Goal: Task Accomplishment & Management: Manage account settings

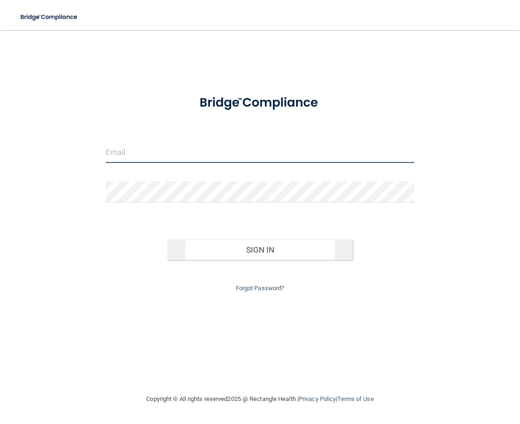
type input "[PERSON_NAME][EMAIL_ADDRESS][DOMAIN_NAME]"
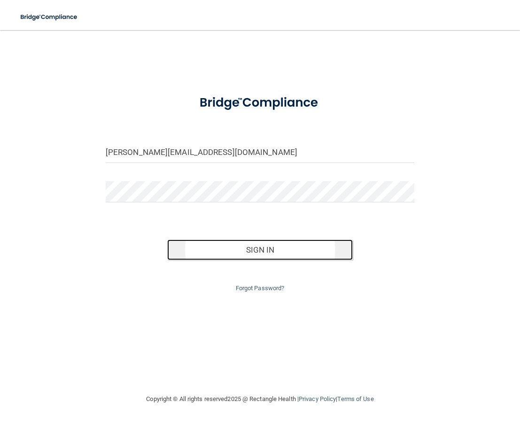
click at [279, 244] on button "Sign In" at bounding box center [259, 249] width 185 height 21
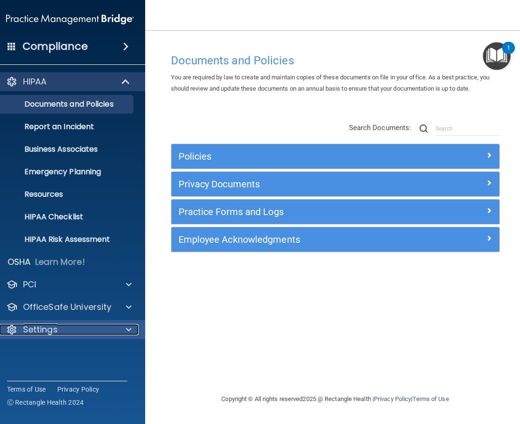
click at [101, 326] on div "Settings" at bounding box center [57, 329] width 116 height 11
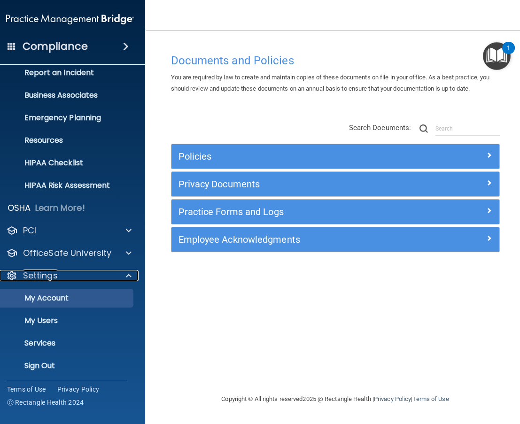
scroll to position [56, 0]
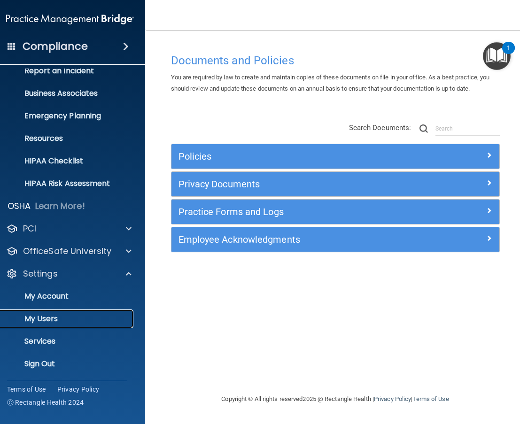
click at [90, 320] on p "My Users" at bounding box center [65, 318] width 128 height 9
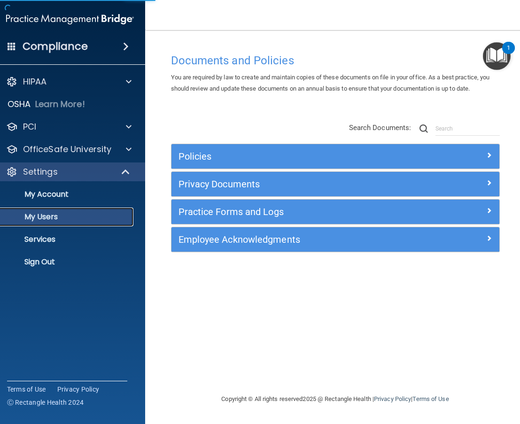
select select "20"
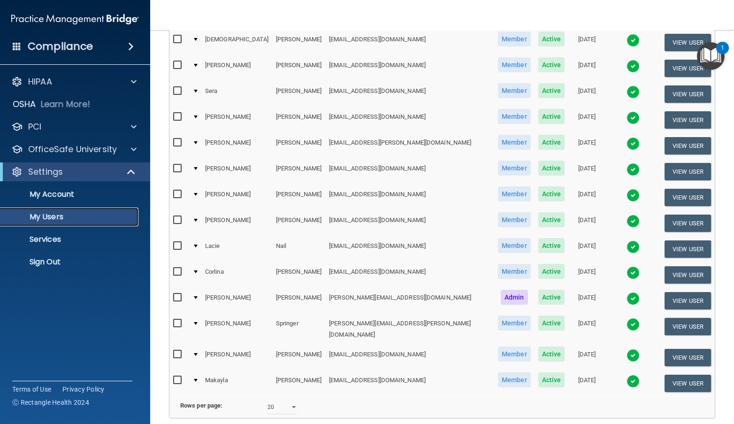
scroll to position [188, 0]
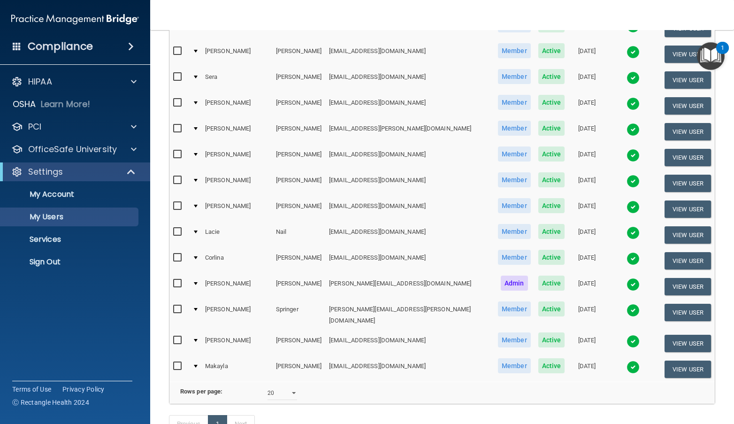
click at [181, 280] on input "checkbox" at bounding box center [178, 284] width 11 height 8
checkbox input "true"
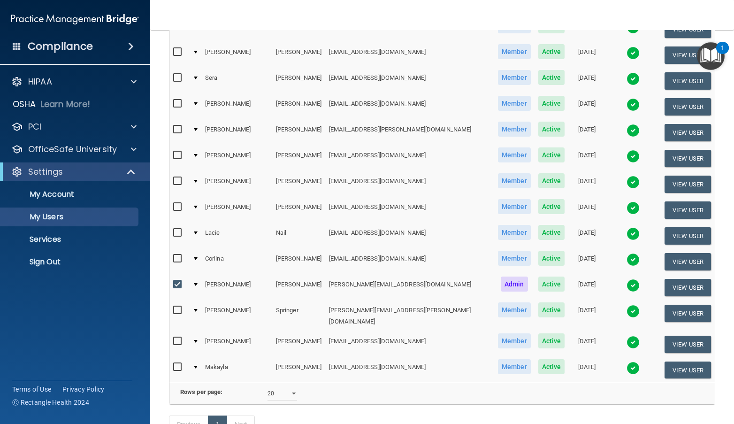
scroll to position [189, 0]
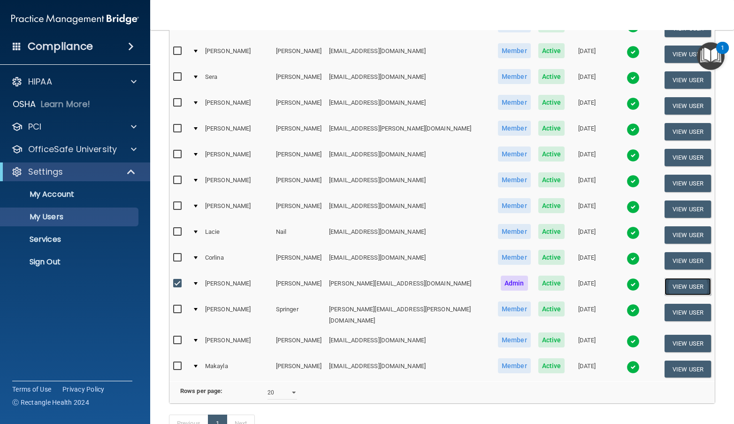
click at [519, 278] on button "View User" at bounding box center [688, 286] width 46 height 17
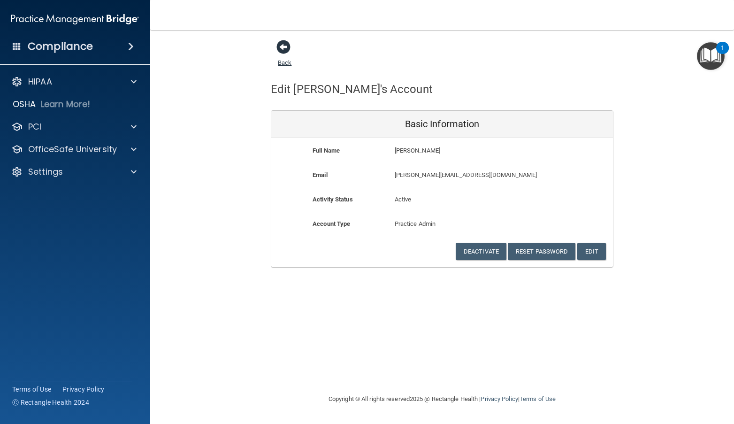
click at [285, 46] on span at bounding box center [283, 47] width 14 height 14
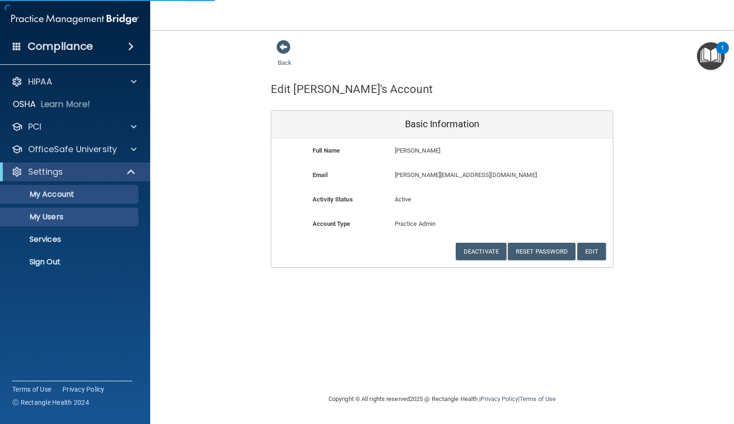
select select "20"
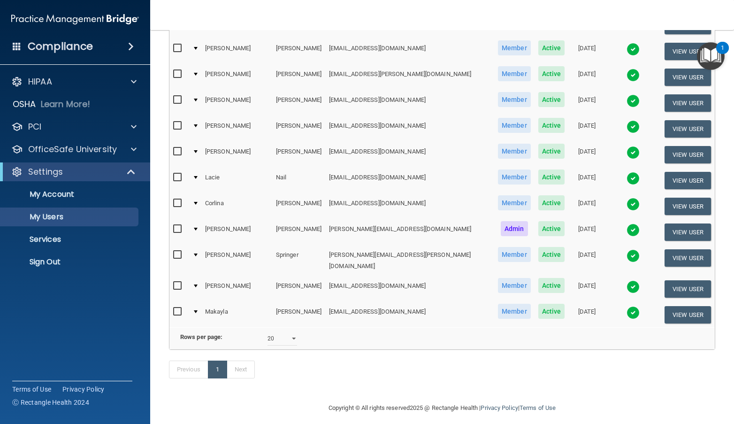
scroll to position [250, 0]
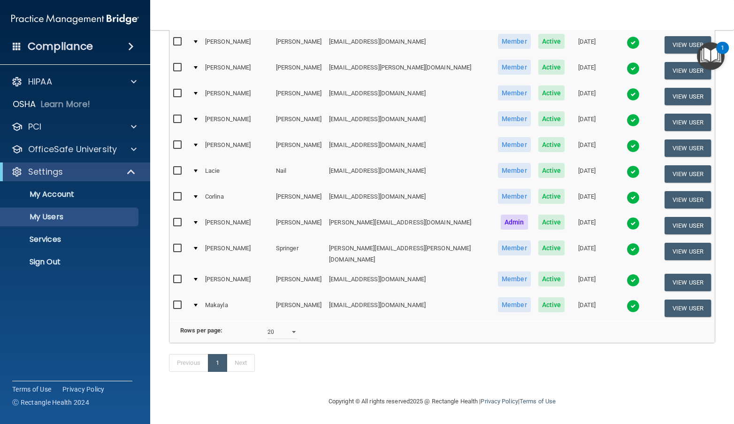
click at [173, 213] on td at bounding box center [178, 226] width 19 height 26
click at [178, 217] on label at bounding box center [179, 222] width 12 height 11
click at [178, 219] on input "checkbox" at bounding box center [178, 223] width 11 height 8
click at [179, 219] on input "checkbox" at bounding box center [178, 223] width 11 height 8
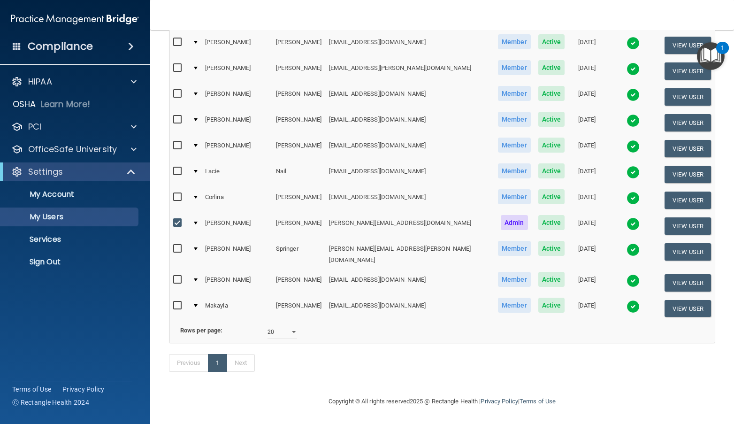
checkbox input "false"
click at [87, 234] on link "Services" at bounding box center [65, 239] width 148 height 19
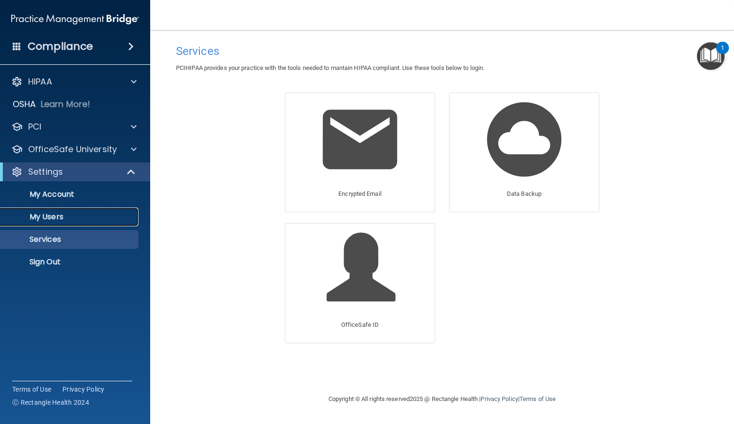
click at [74, 208] on link "My Users" at bounding box center [65, 216] width 148 height 19
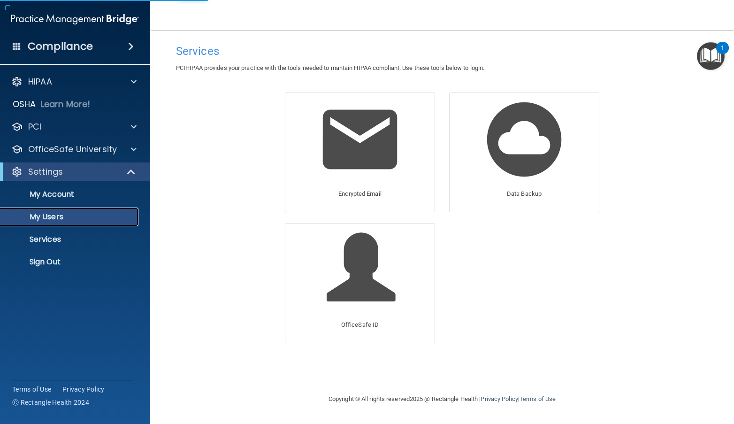
select select "20"
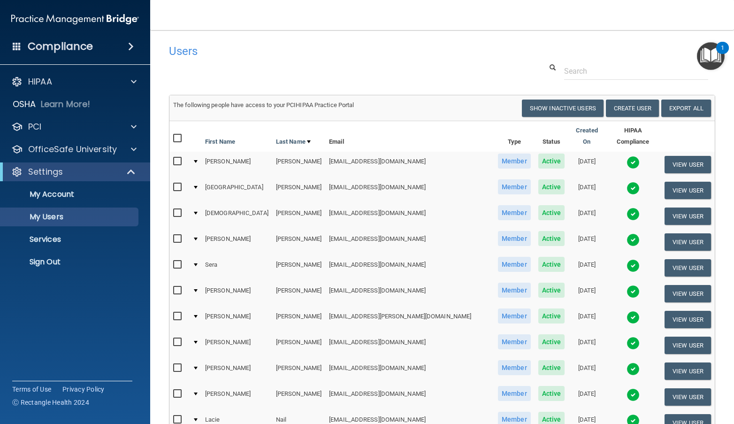
click at [96, 184] on ul "My Account My Users Services Sign Out" at bounding box center [76, 226] width 170 height 90
click at [83, 127] on div "PCI" at bounding box center [62, 126] width 116 height 11
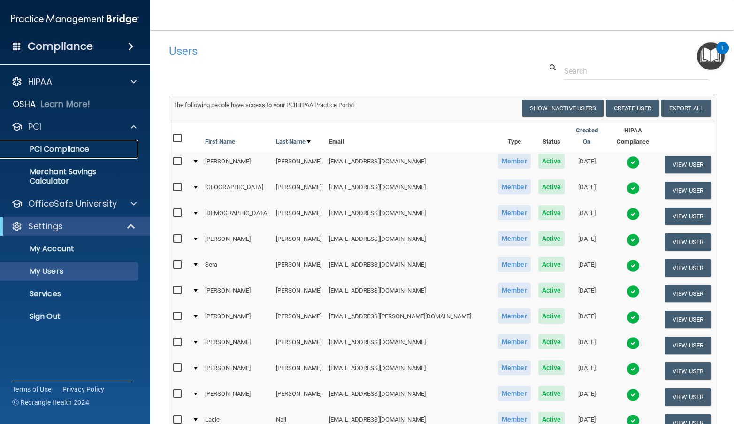
click at [91, 151] on p "PCI Compliance" at bounding box center [70, 149] width 128 height 9
click at [106, 314] on p "Sign Out" at bounding box center [70, 316] width 128 height 9
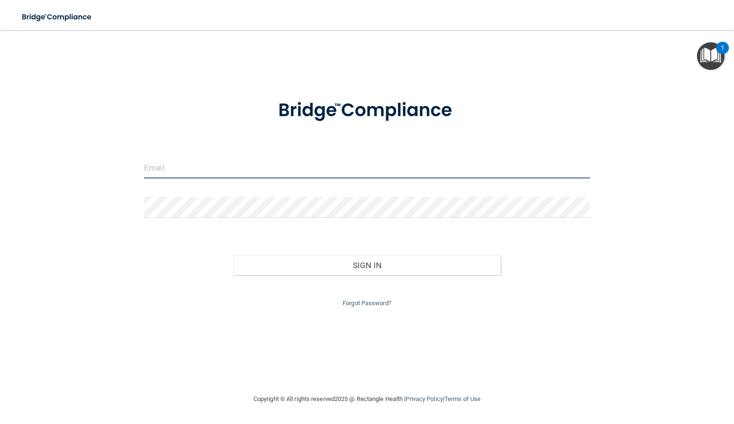
type input "[PERSON_NAME][EMAIL_ADDRESS][DOMAIN_NAME]"
